Goal: Find contact information: Find contact information

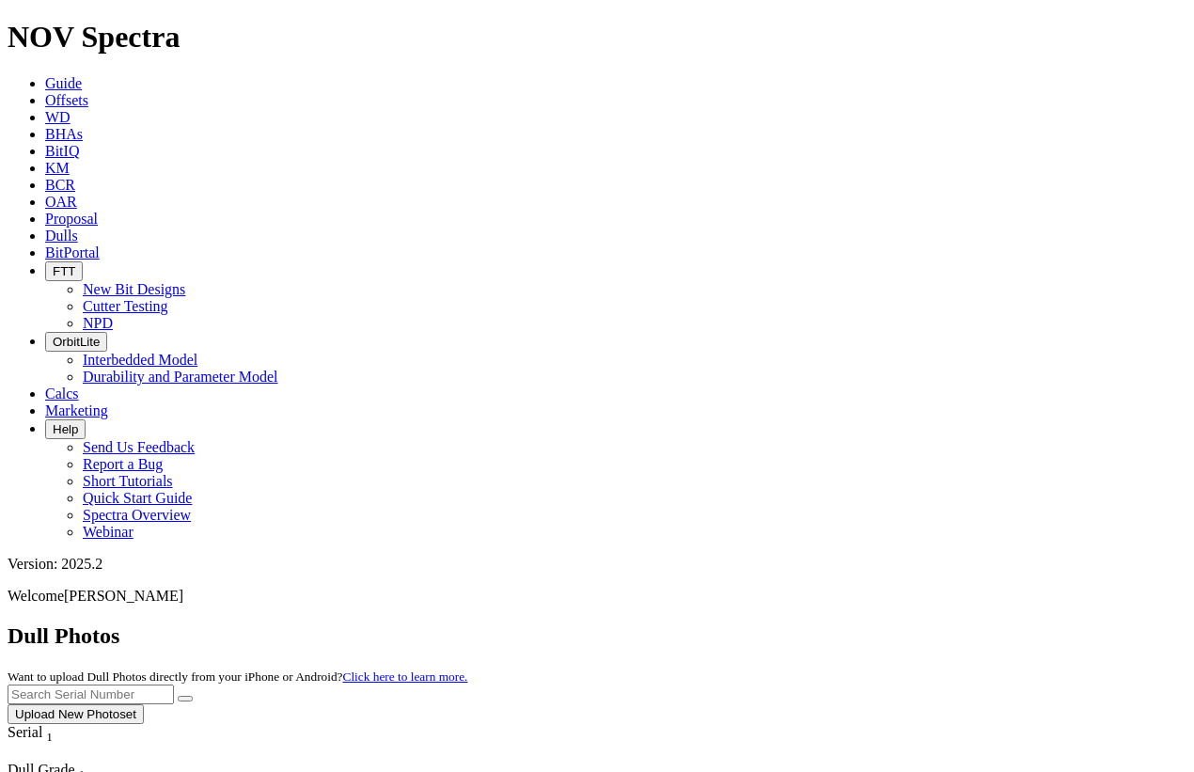
click at [174, 684] on input "text" at bounding box center [91, 694] width 166 height 20
paste input "A315136"
type input "A315136"
click at [193, 696] on button "submit" at bounding box center [185, 699] width 15 height 6
